Goal: Communication & Community: Answer question/provide support

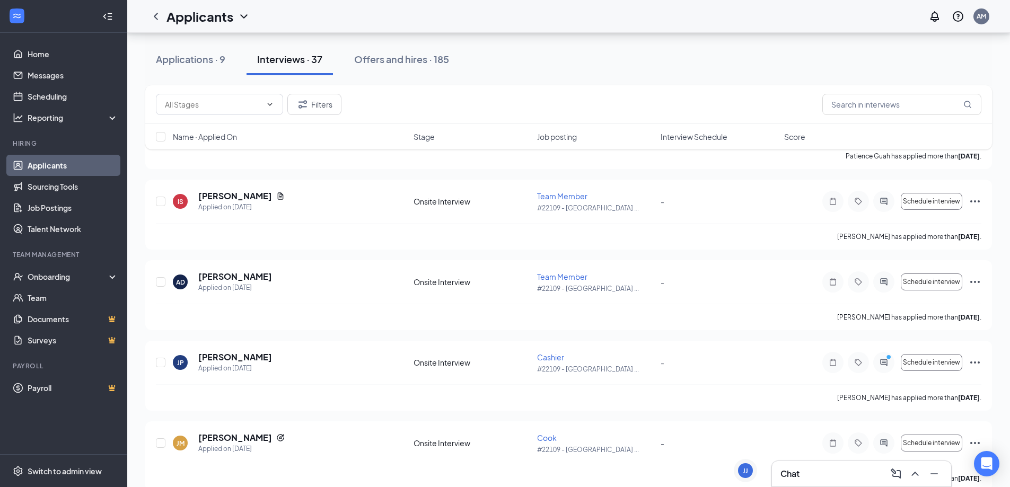
scroll to position [318, 0]
click at [829, 480] on div "Chat" at bounding box center [862, 474] width 162 height 17
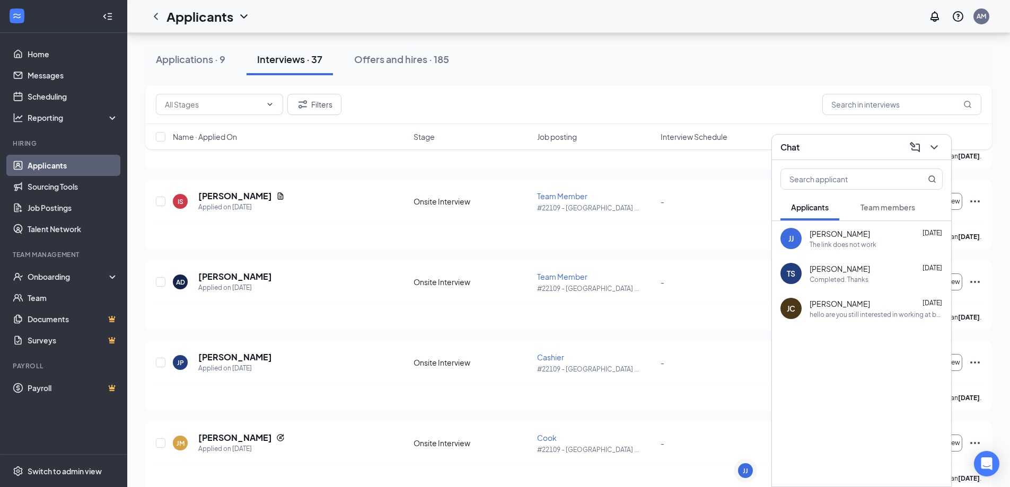
click at [863, 210] on span "Team members" at bounding box center [888, 208] width 55 height 10
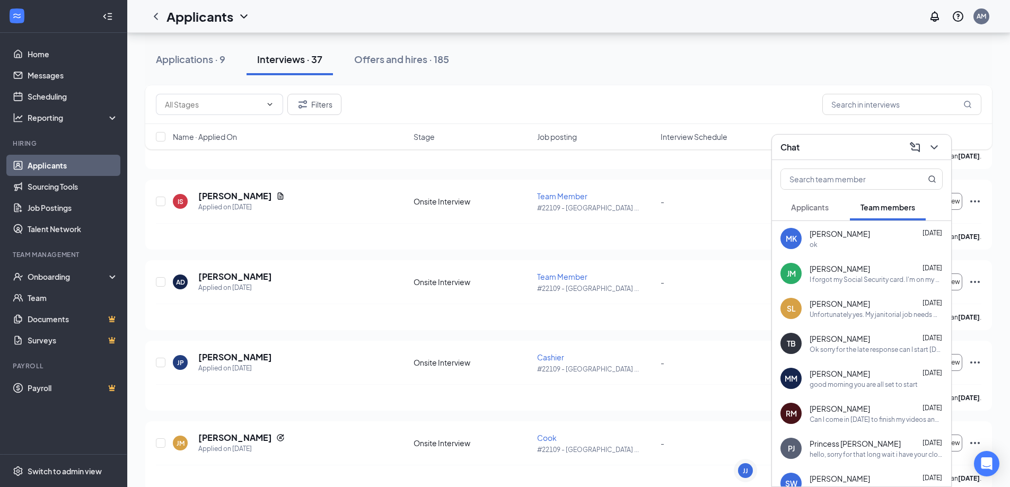
click at [865, 266] on span "[PERSON_NAME]" at bounding box center [840, 269] width 60 height 11
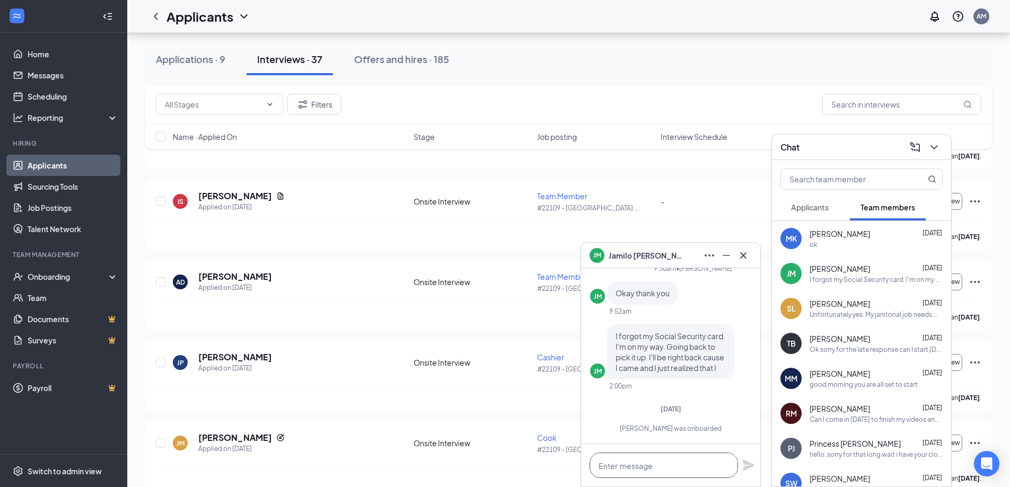
click at [620, 466] on textarea at bounding box center [664, 465] width 148 height 25
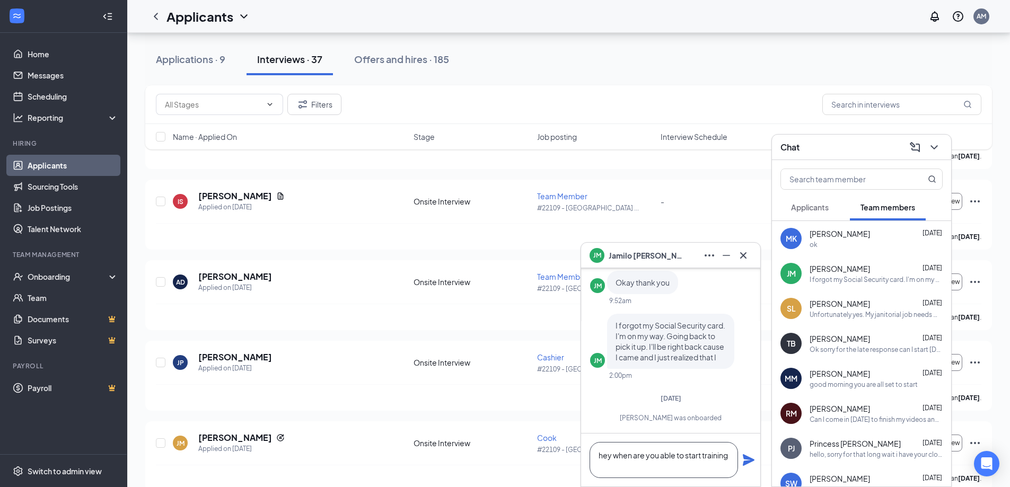
type textarea "hey when are you able to start training"
click at [747, 459] on icon "Plane" at bounding box center [749, 460] width 12 height 12
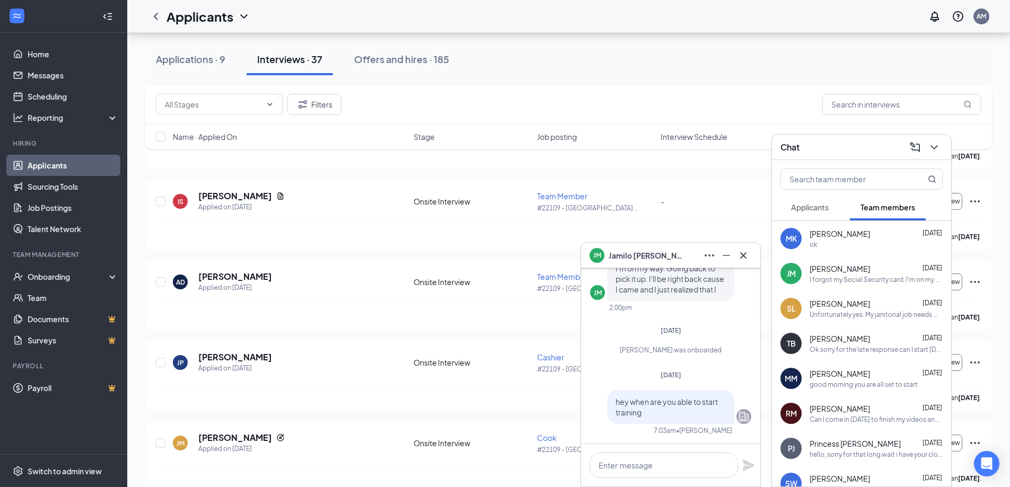
scroll to position [0, 0]
click at [679, 259] on div "[PERSON_NAME]" at bounding box center [671, 255] width 162 height 17
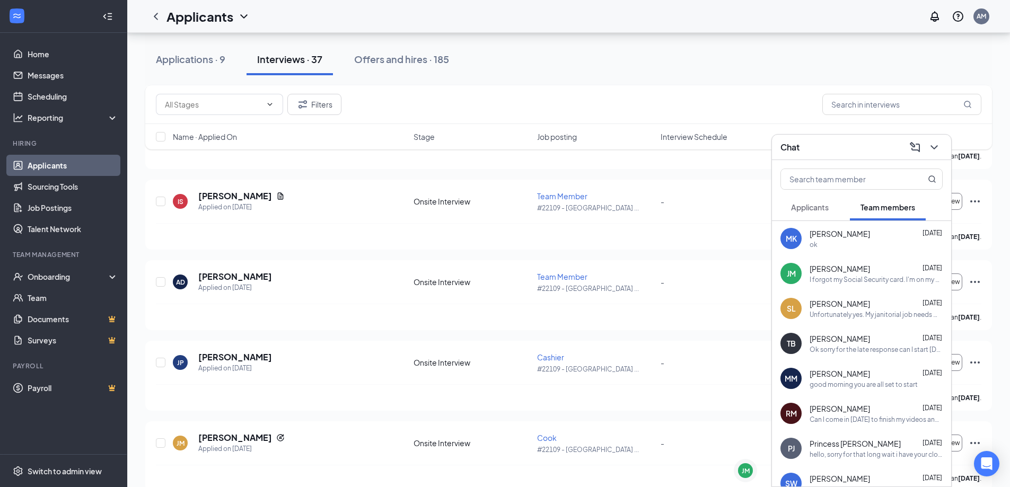
click at [809, 142] on div "Chat" at bounding box center [862, 147] width 162 height 16
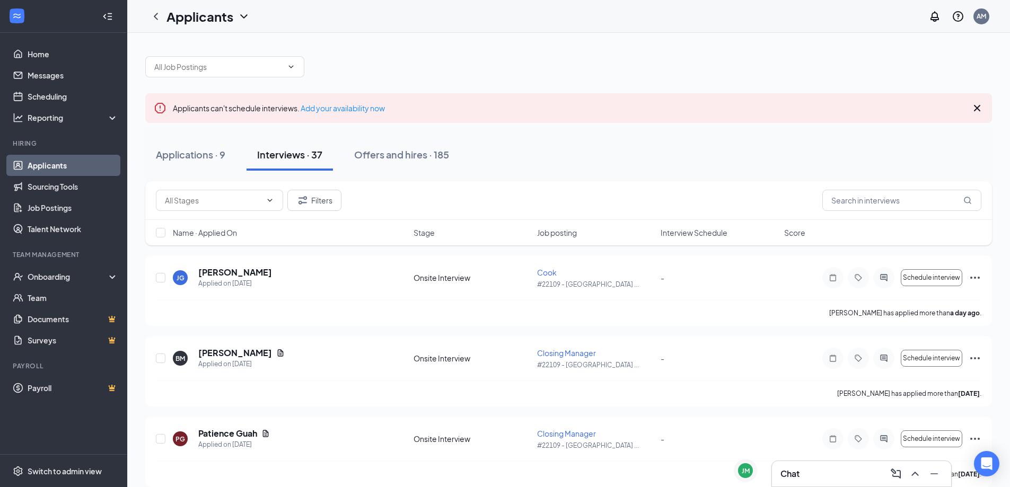
click at [976, 109] on icon "Cross" at bounding box center [977, 108] width 6 height 6
